Goal: Task Accomplishment & Management: Complete application form

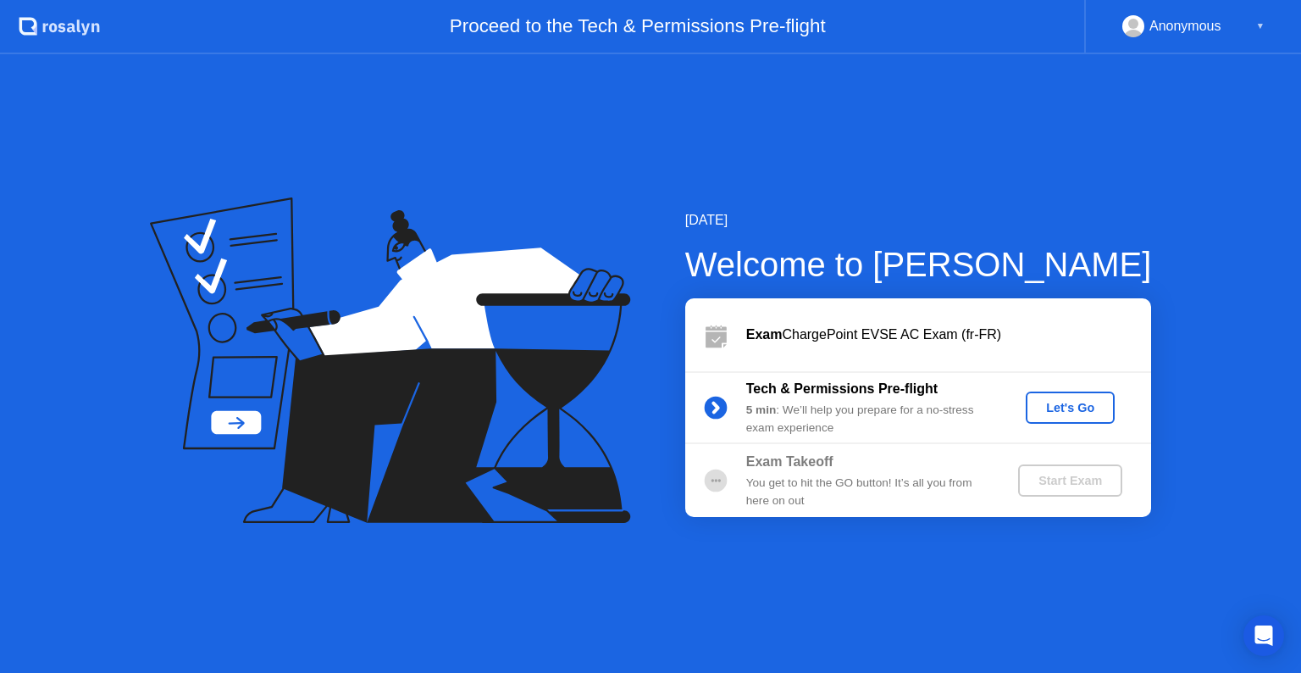
click at [1073, 402] on div "Let's Go" at bounding box center [1070, 408] width 75 height 14
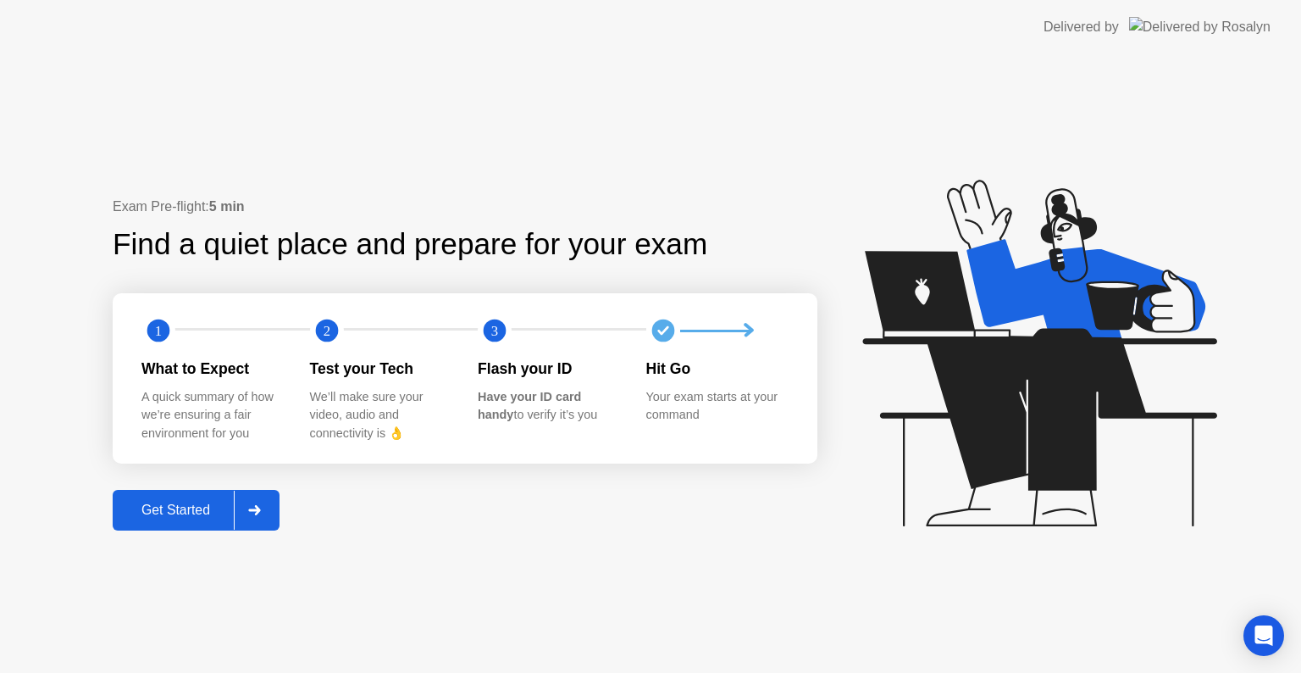
click at [198, 510] on div "Get Started" at bounding box center [176, 509] width 116 height 15
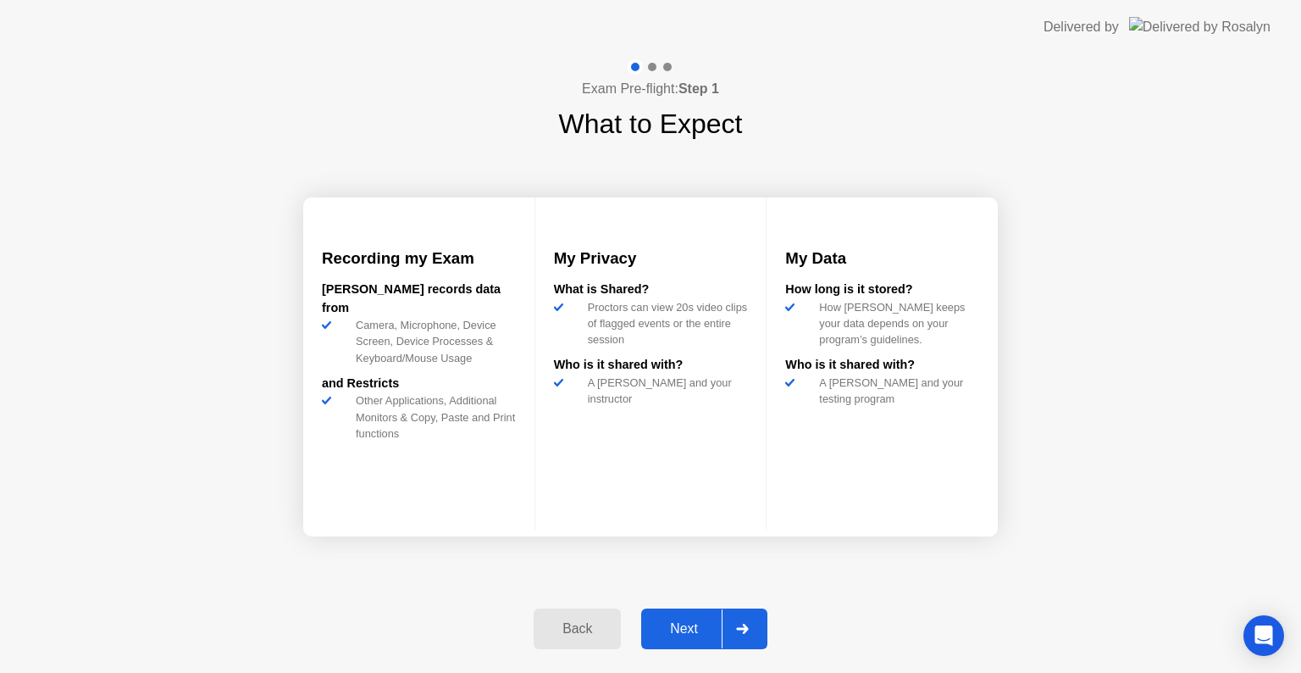
click at [681, 624] on div "Next" at bounding box center [683, 628] width 75 height 15
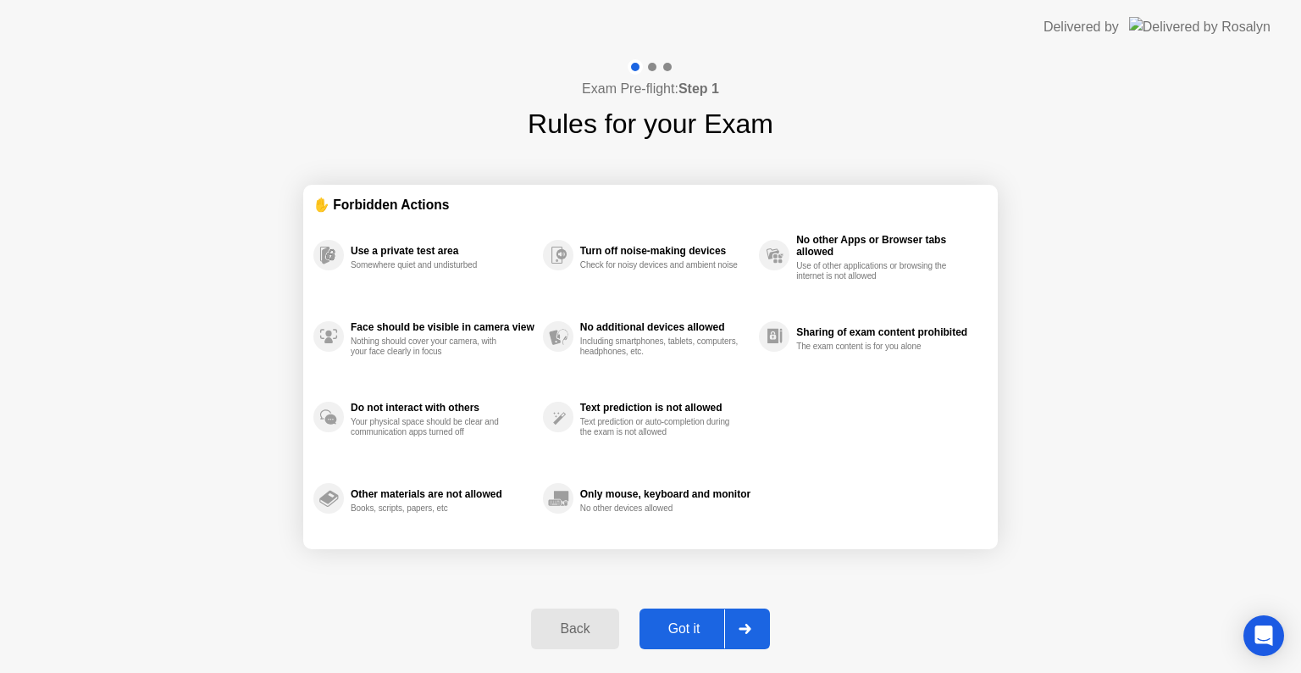
click at [681, 624] on div "Got it" at bounding box center [685, 628] width 80 height 15
select select "**********"
select select "*******"
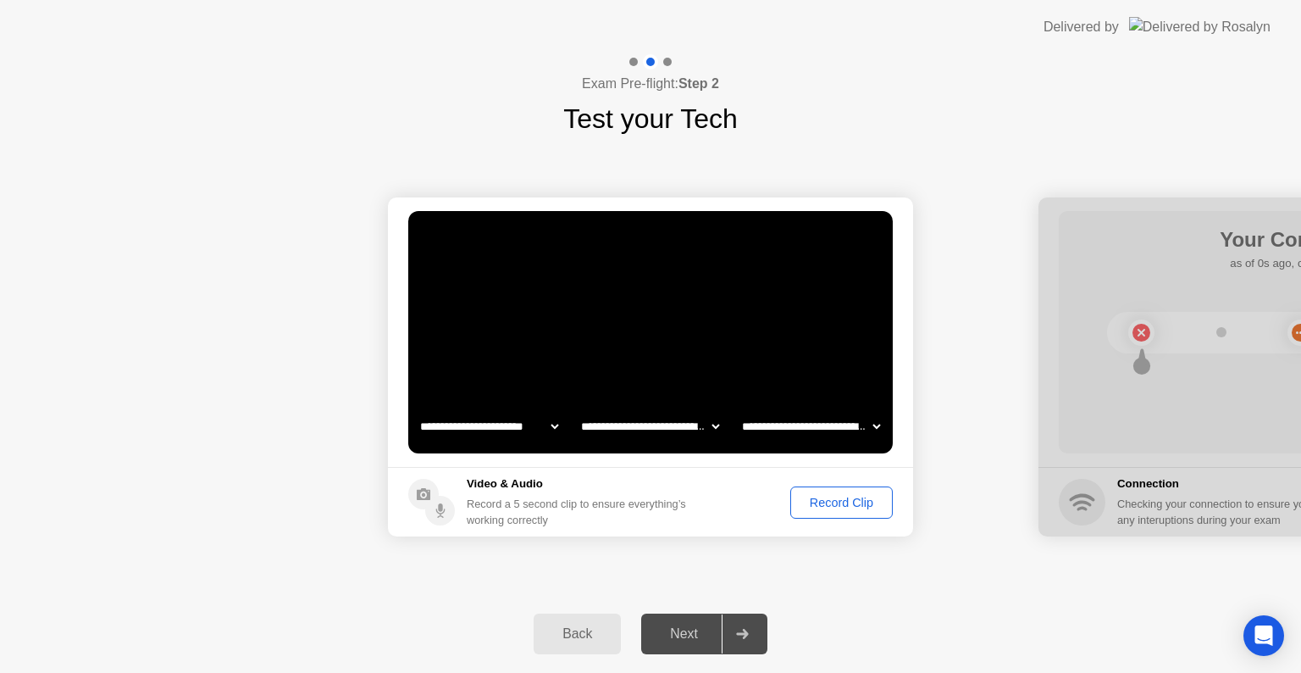
click at [827, 505] on div "Record Clip" at bounding box center [841, 503] width 91 height 14
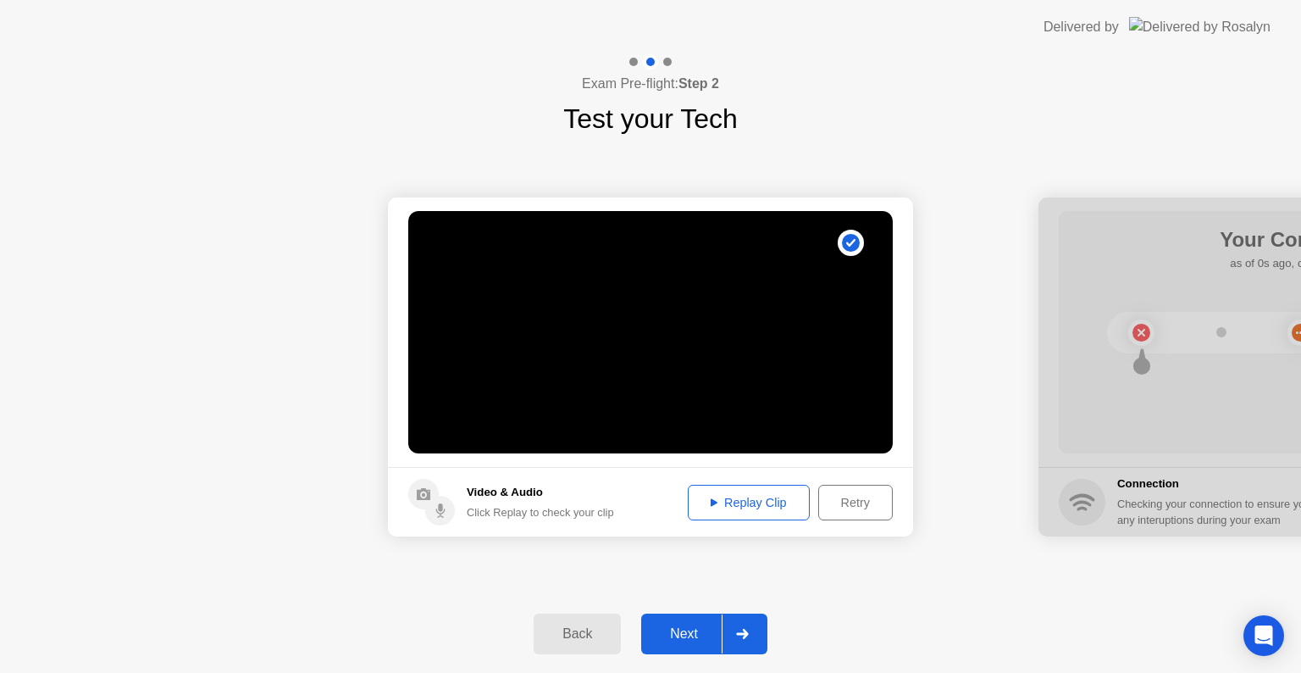
click at [747, 629] on icon at bounding box center [742, 634] width 13 height 10
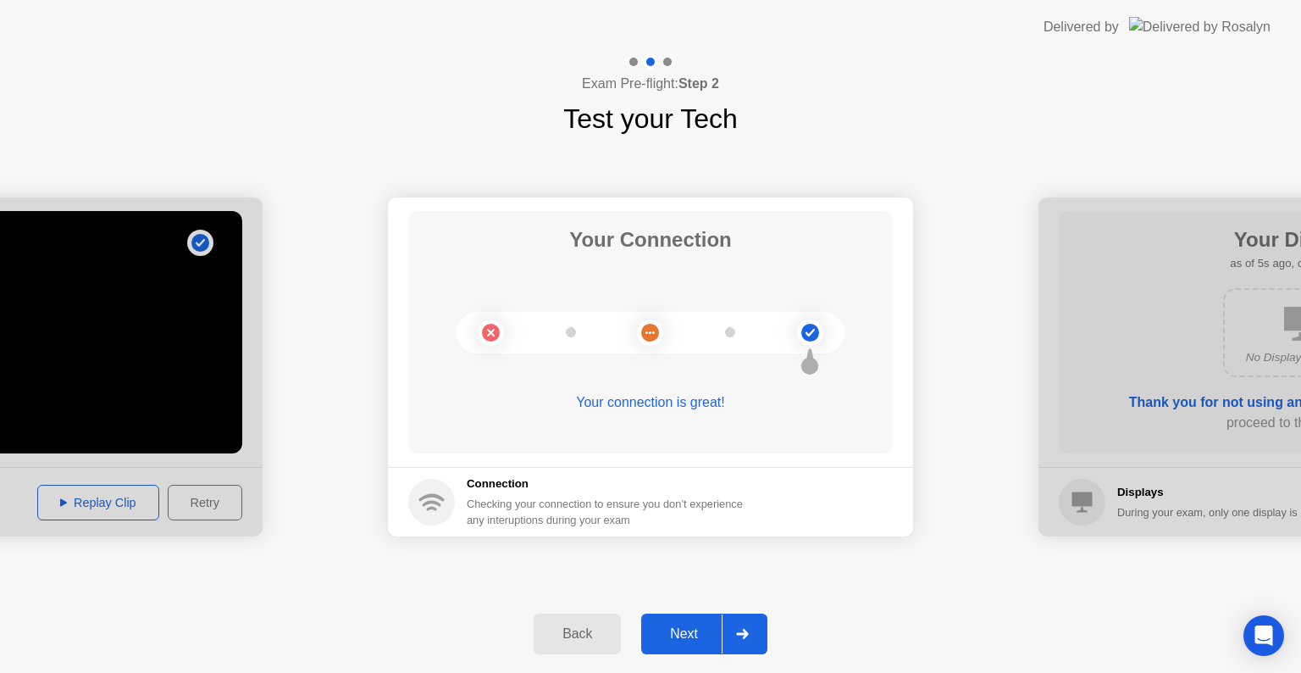
click at [676, 630] on div "Next" at bounding box center [683, 633] width 75 height 15
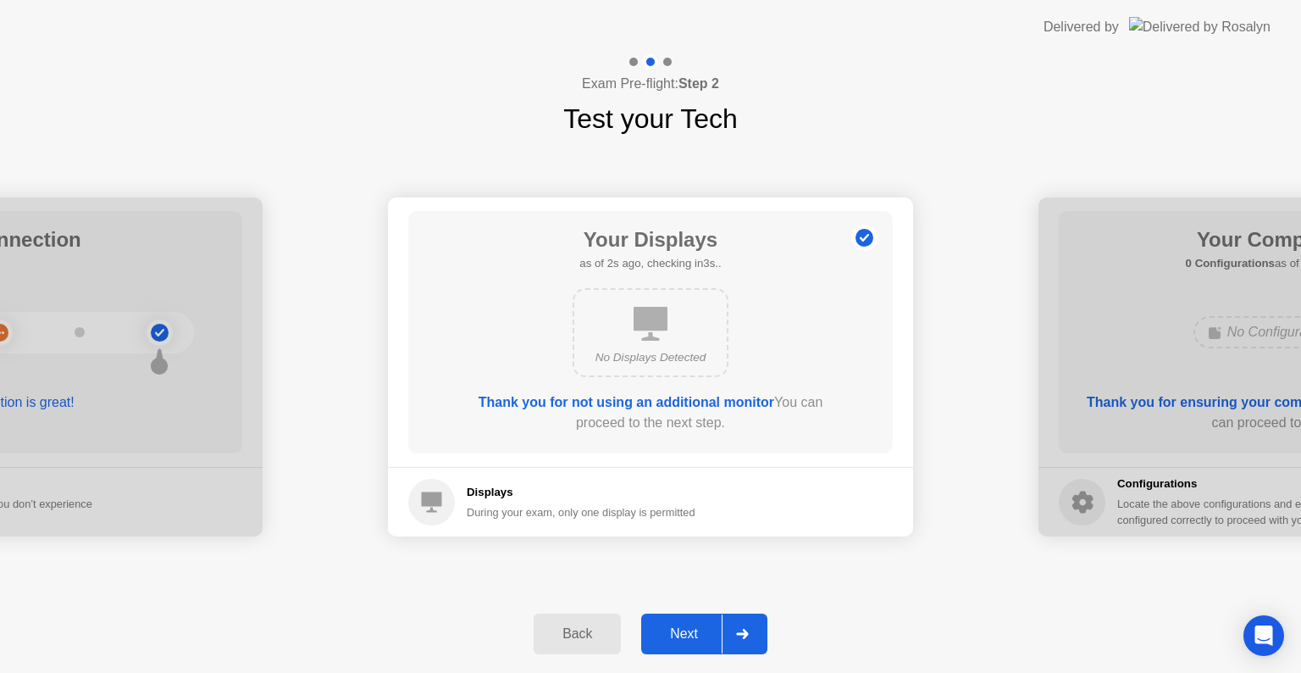
click at [698, 627] on div "Next" at bounding box center [683, 633] width 75 height 15
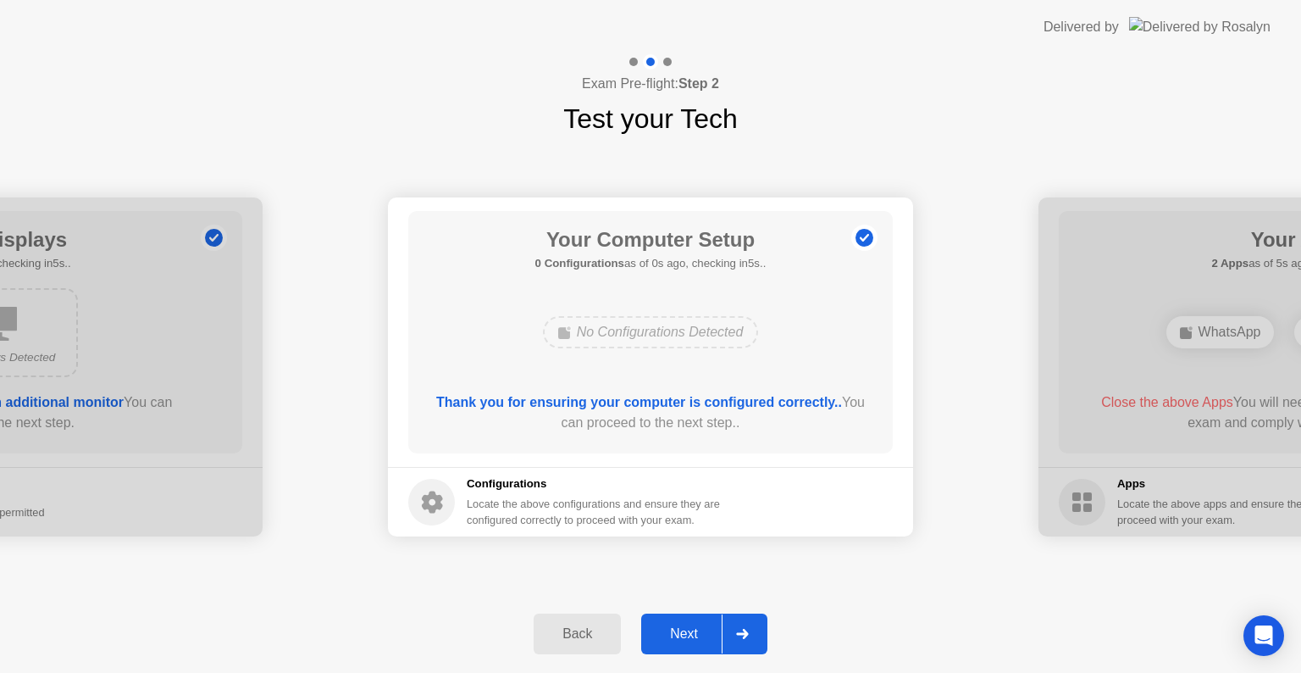
click at [690, 630] on div "Next" at bounding box center [683, 633] width 75 height 15
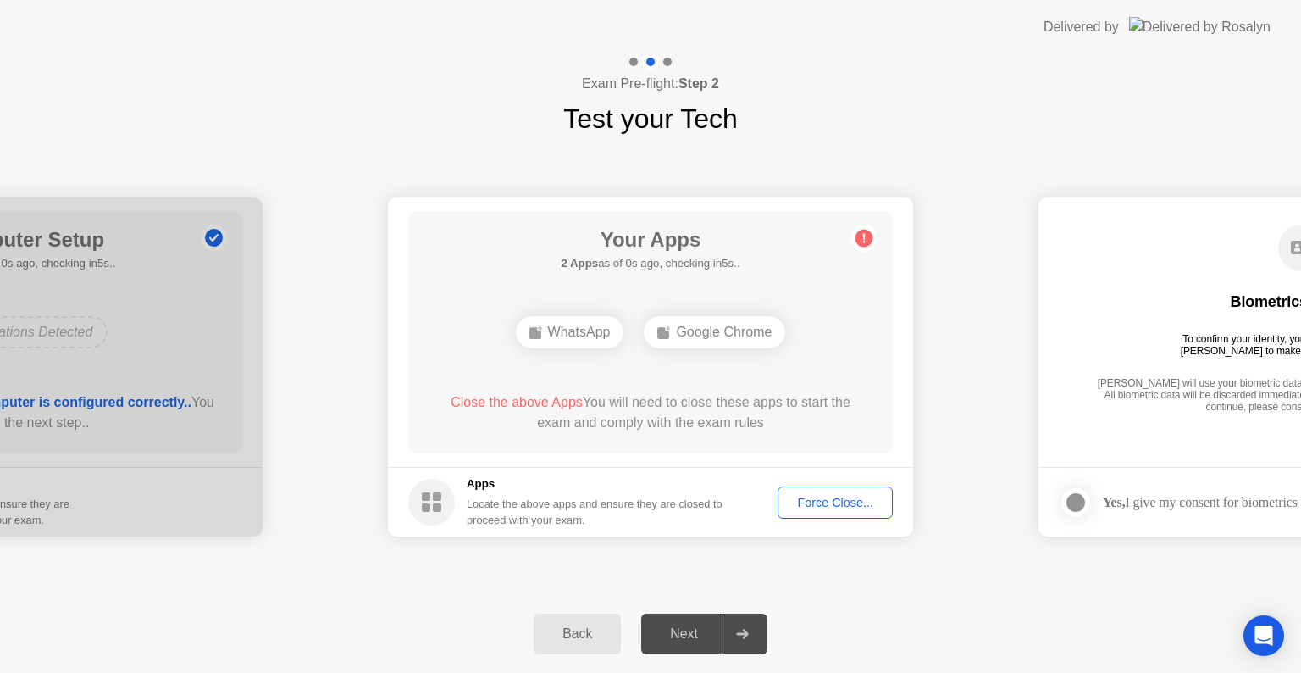
click at [829, 502] on div "Force Close..." at bounding box center [835, 503] width 103 height 14
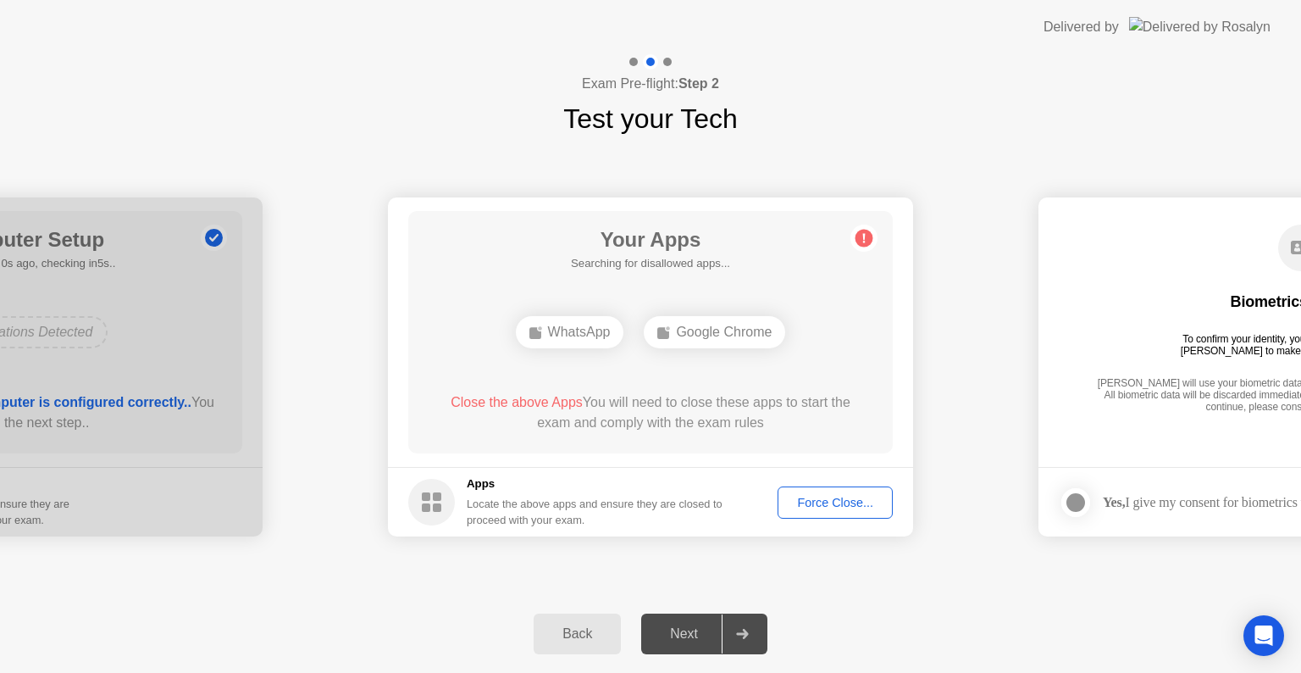
click at [827, 505] on div "Force Close..." at bounding box center [835, 503] width 103 height 14
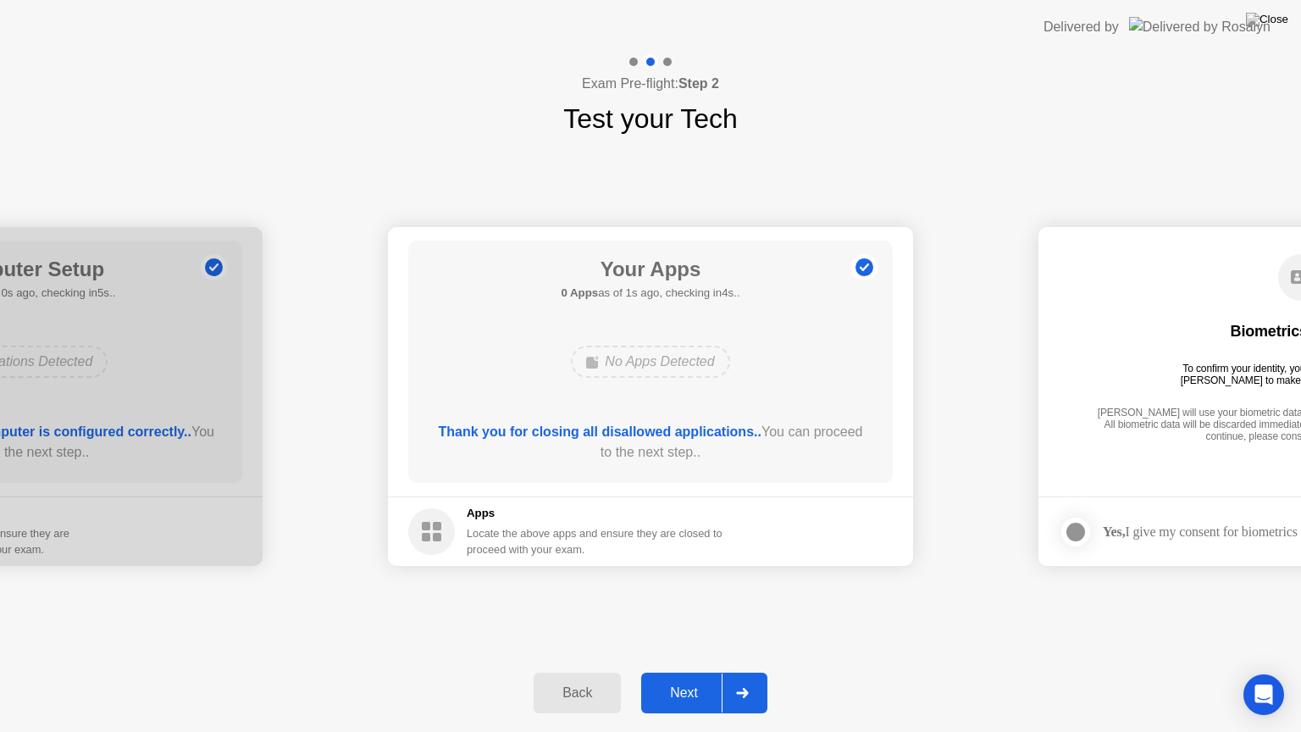
click at [709, 672] on div "Next" at bounding box center [683, 692] width 75 height 15
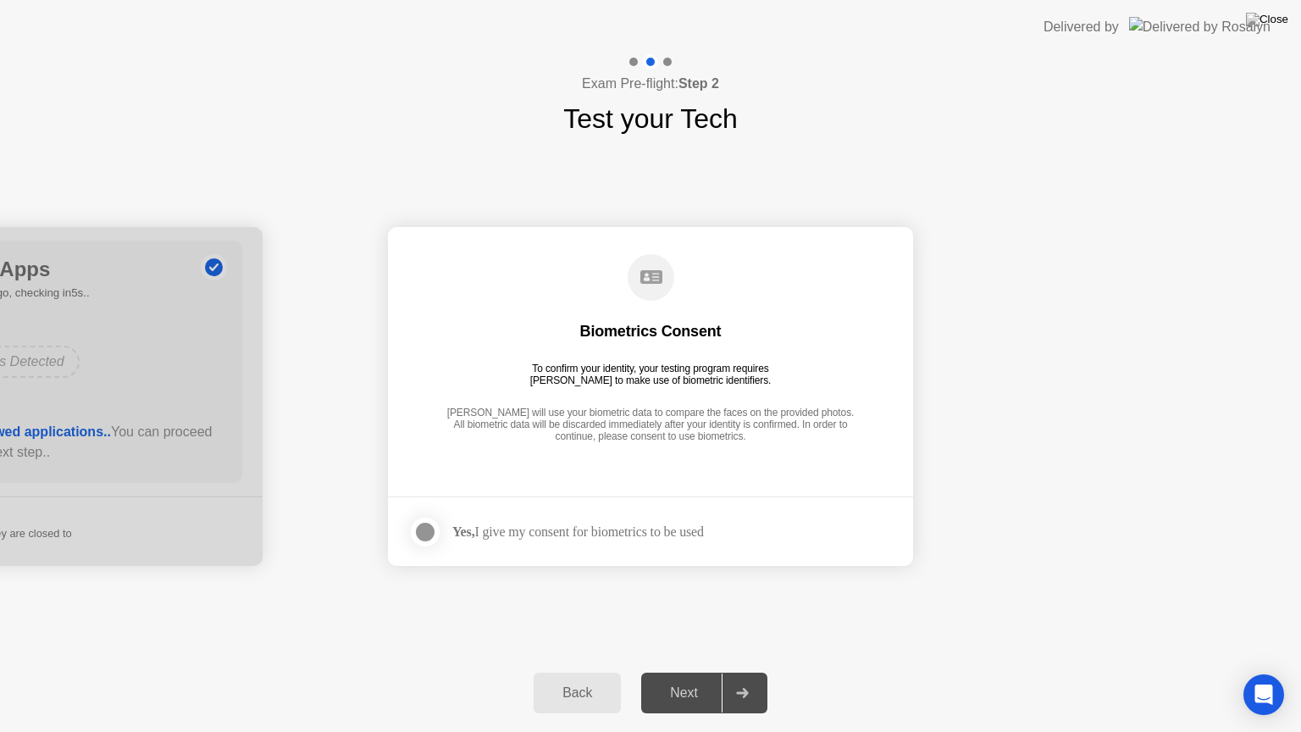
click at [606, 535] on div "Yes, I give my consent for biometrics to be used" at bounding box center [578, 532] width 252 height 16
click at [424, 529] on div at bounding box center [425, 532] width 20 height 20
click at [685, 672] on div "Next" at bounding box center [683, 692] width 75 height 15
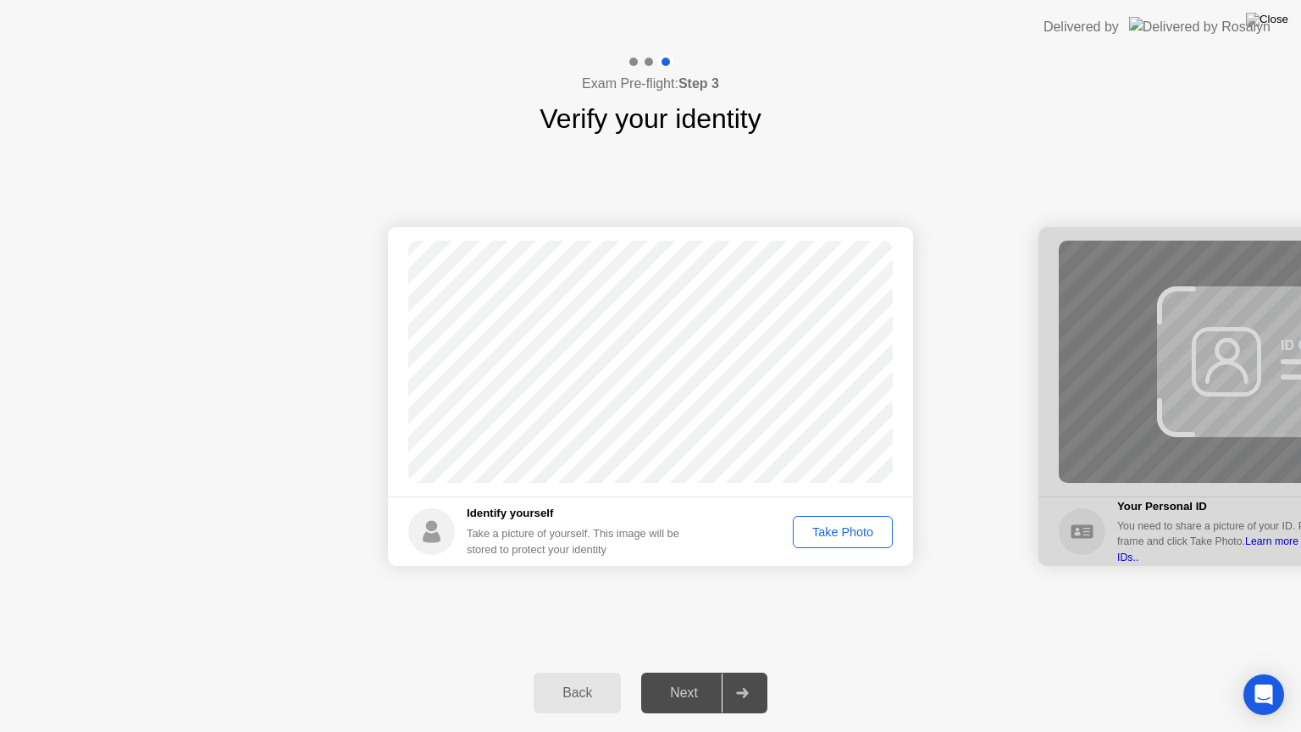
click at [695, 672] on div "Next" at bounding box center [683, 692] width 75 height 15
click at [833, 538] on div "Take Photo" at bounding box center [843, 532] width 88 height 14
click at [712, 672] on div "Next" at bounding box center [683, 692] width 75 height 15
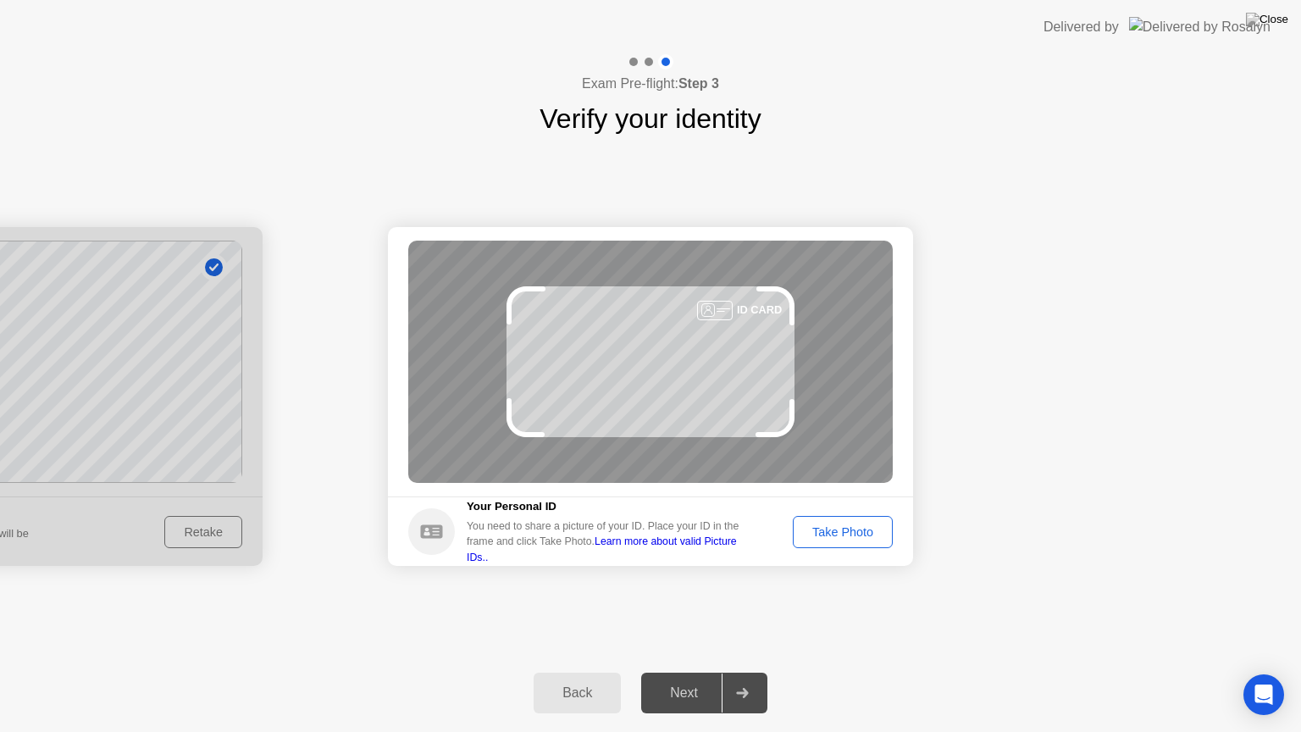
click at [857, 538] on div "Take Photo" at bounding box center [843, 532] width 88 height 14
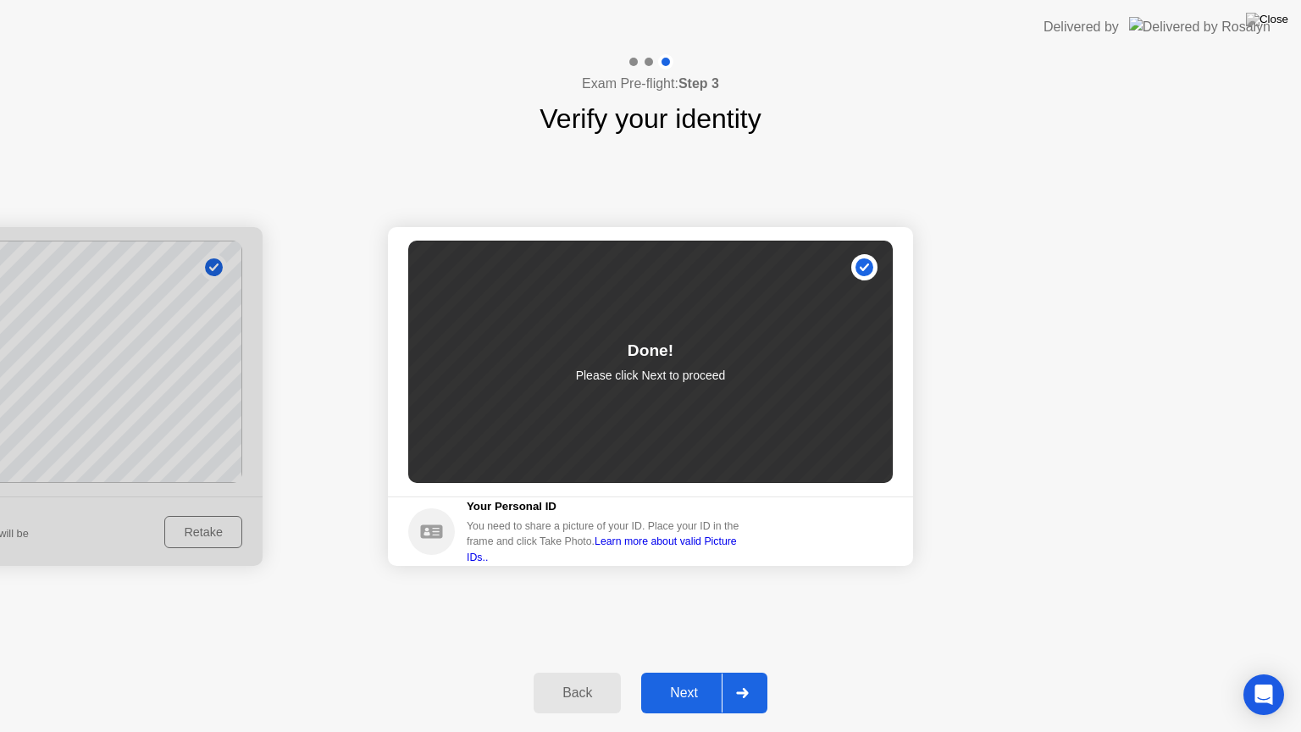
click at [705, 672] on button "Next" at bounding box center [704, 693] width 126 height 41
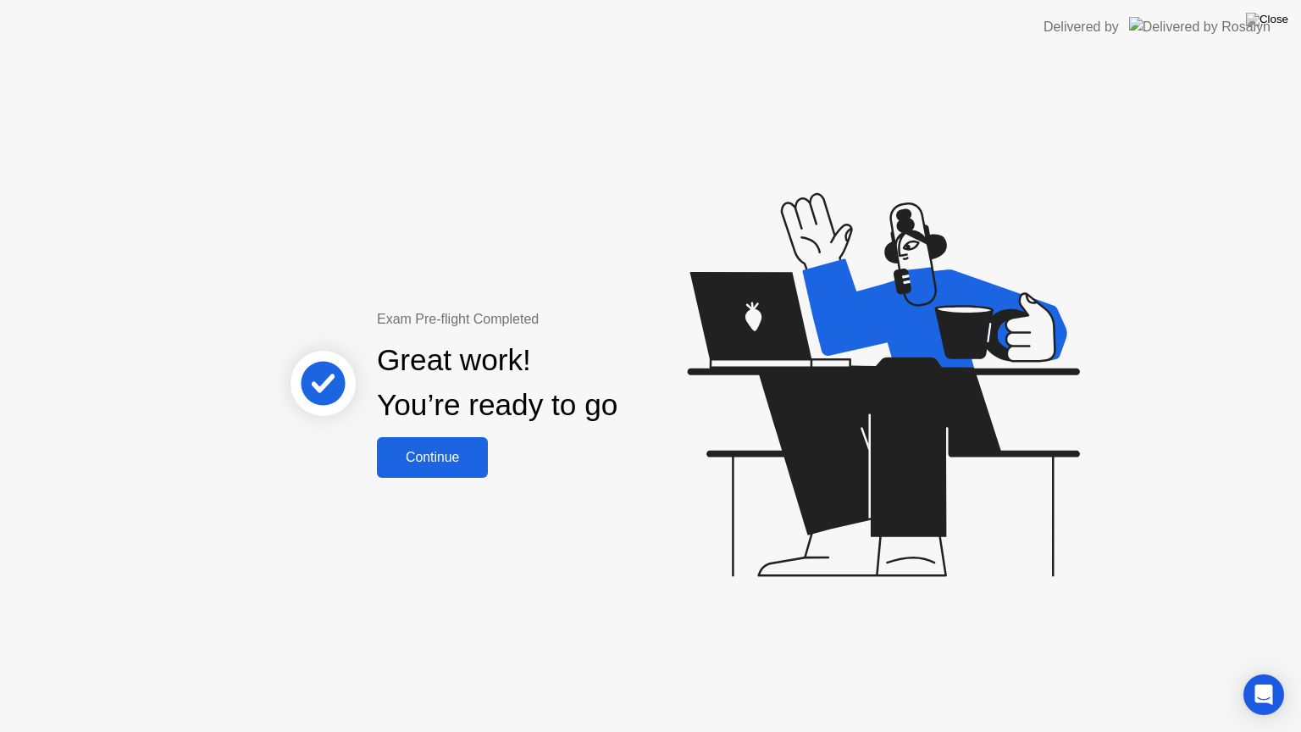
click at [433, 450] on div "Continue" at bounding box center [432, 457] width 101 height 15
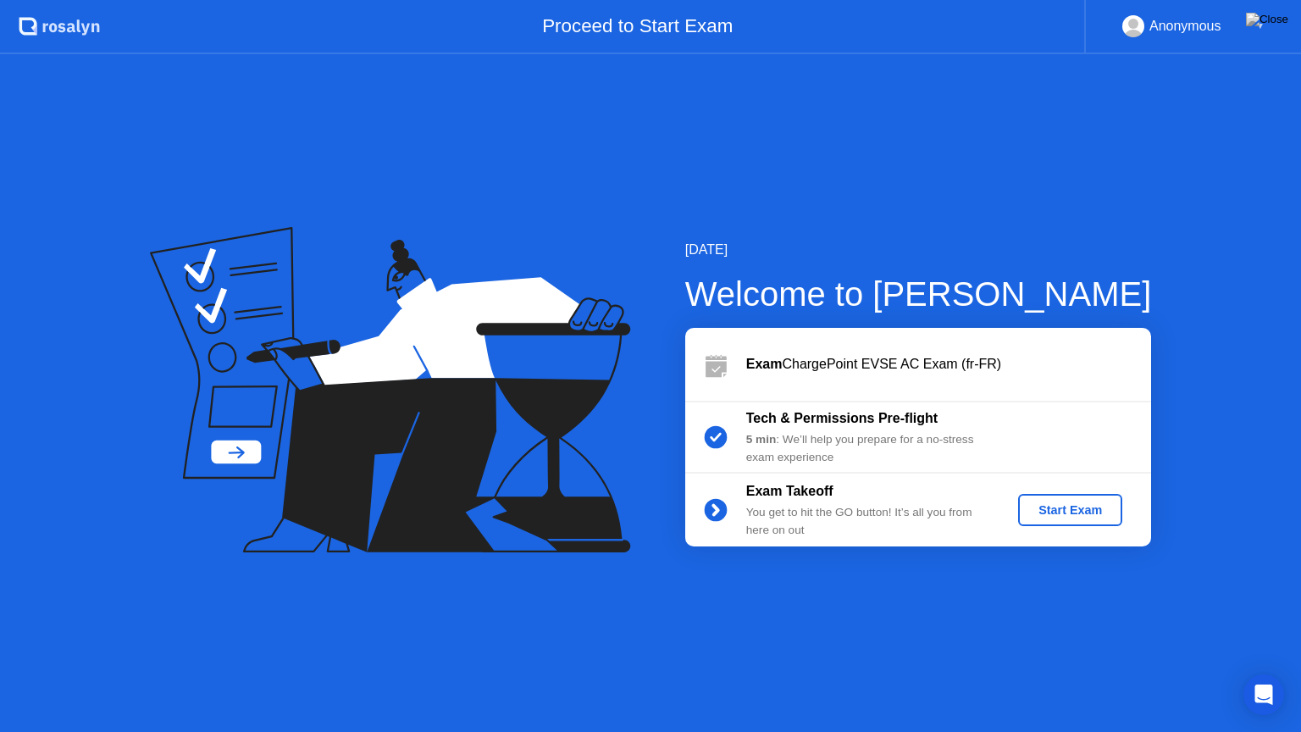
click at [1062, 511] on div "Start Exam" at bounding box center [1070, 510] width 91 height 14
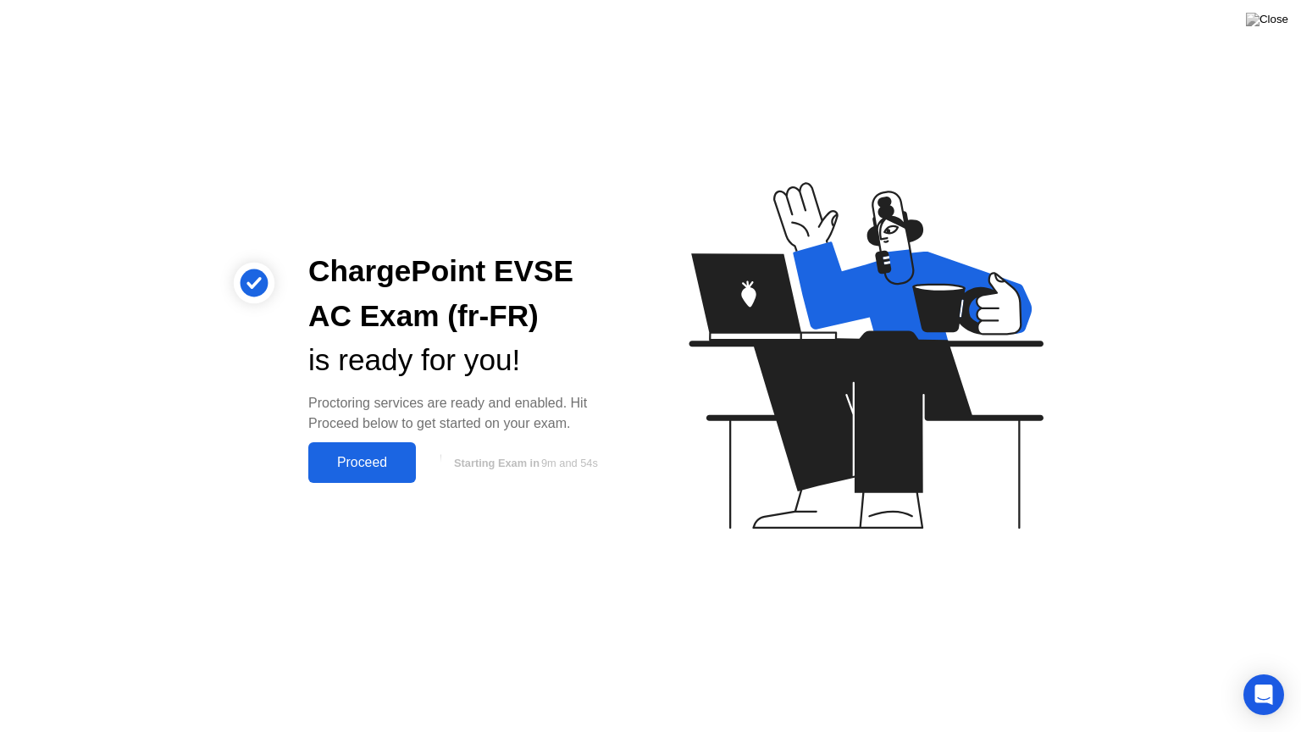
click at [387, 465] on div "Proceed" at bounding box center [361, 462] width 97 height 15
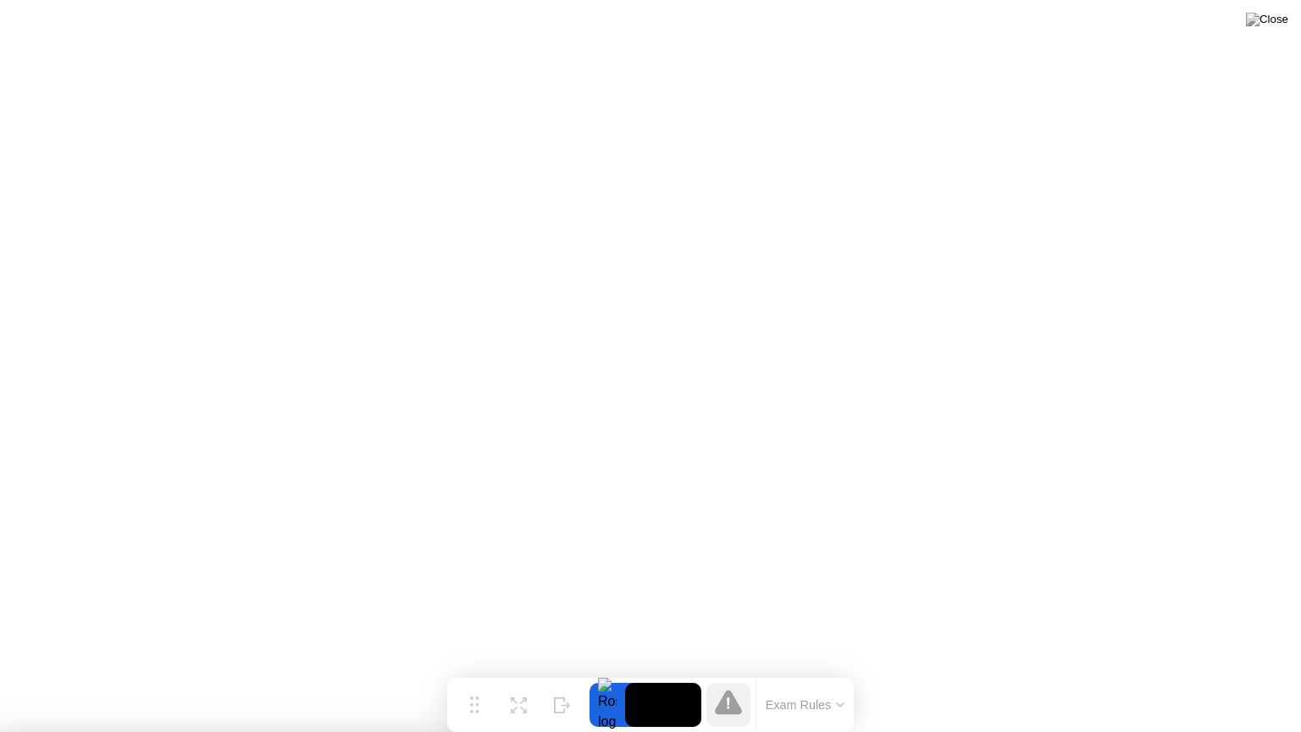
click at [170, 672] on div at bounding box center [650, 732] width 1301 height 0
click at [602, 672] on div at bounding box center [608, 705] width 36 height 44
